Goal: Task Accomplishment & Management: Manage account settings

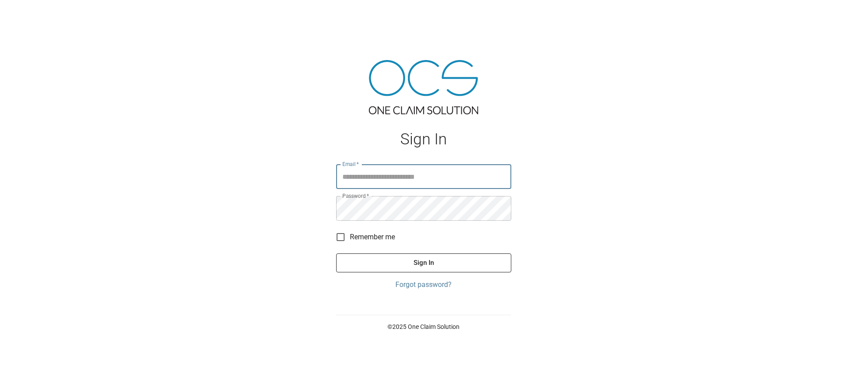
type input "**********"
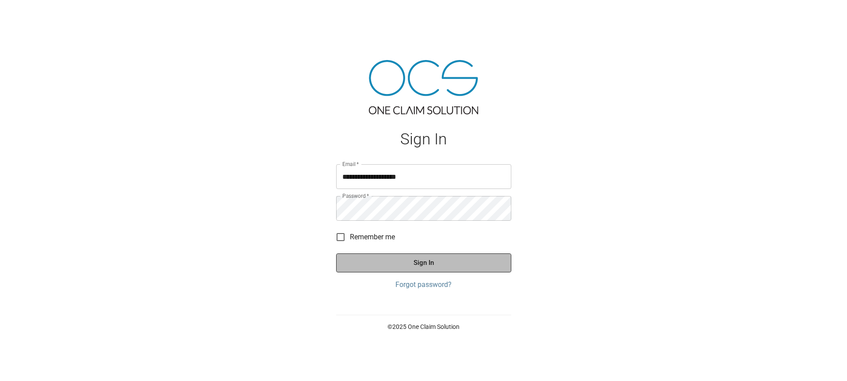
click at [408, 258] on button "Sign In" at bounding box center [423, 263] width 175 height 19
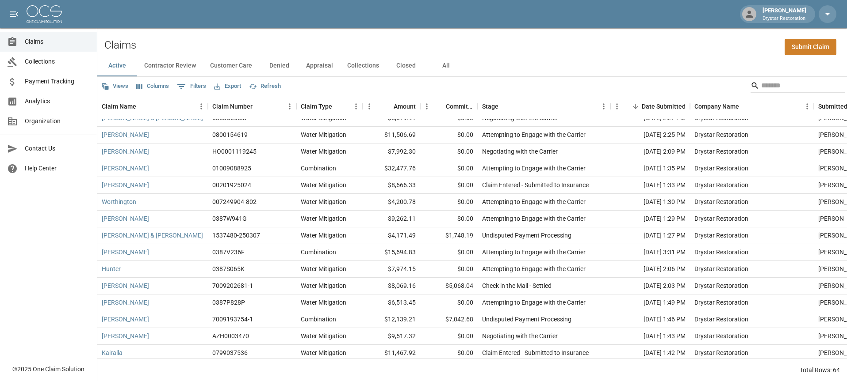
scroll to position [160, 0]
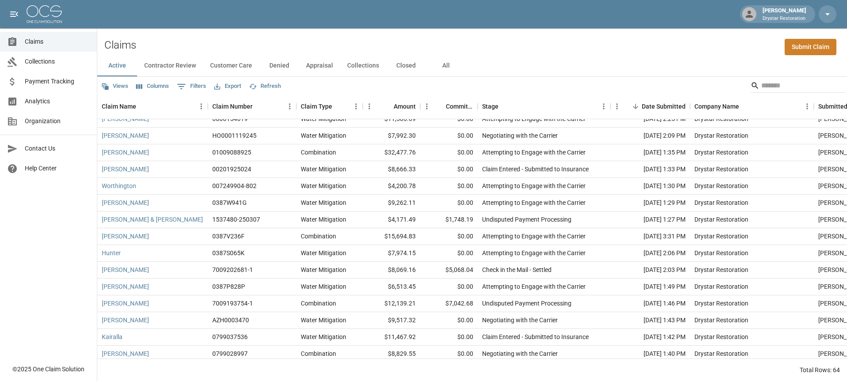
click at [535, 1] on div "[PERSON_NAME] Drystar Restoration" at bounding box center [423, 14] width 847 height 28
